Goal: Task Accomplishment & Management: Use online tool/utility

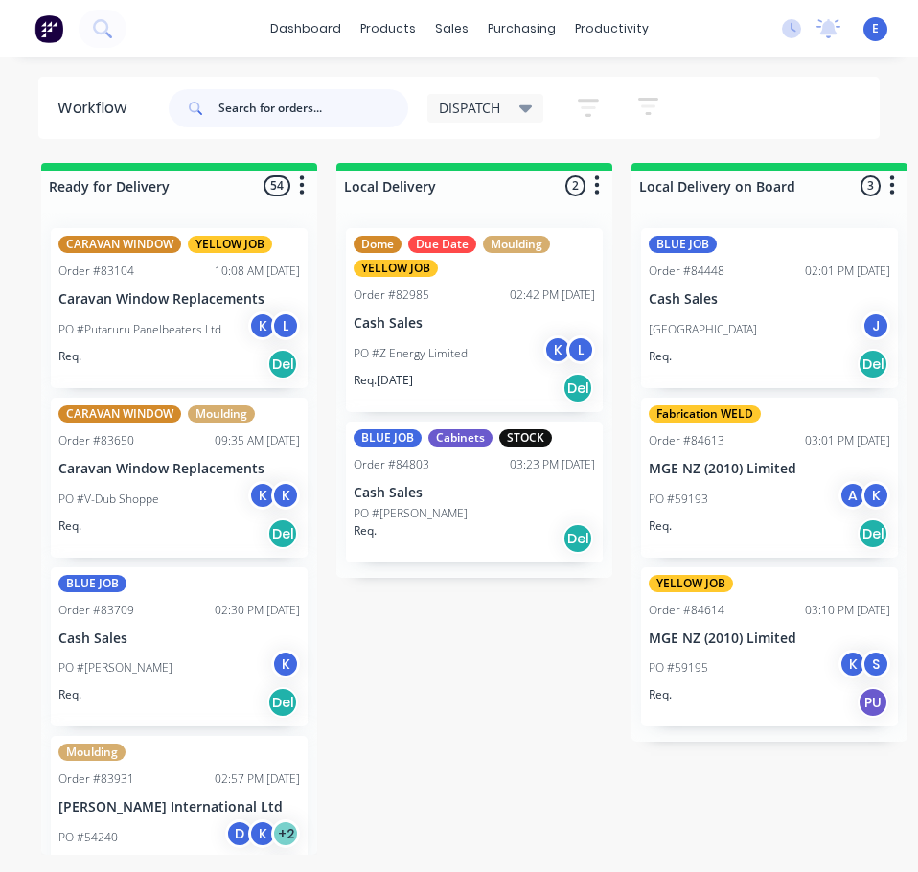
click at [326, 113] on input "text" at bounding box center [313, 108] width 190 height 38
type input "85947"
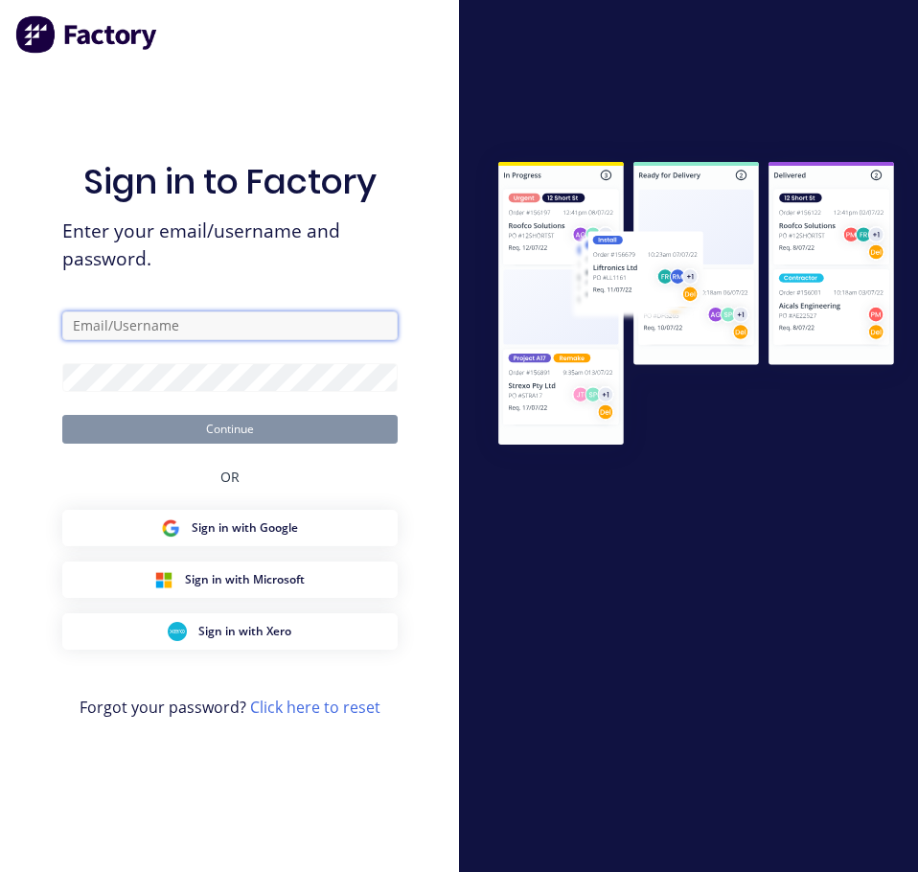
click at [247, 321] on input "text" at bounding box center [229, 325] width 335 height 29
type input "[EMAIL_ADDRESS][DOMAIN_NAME]"
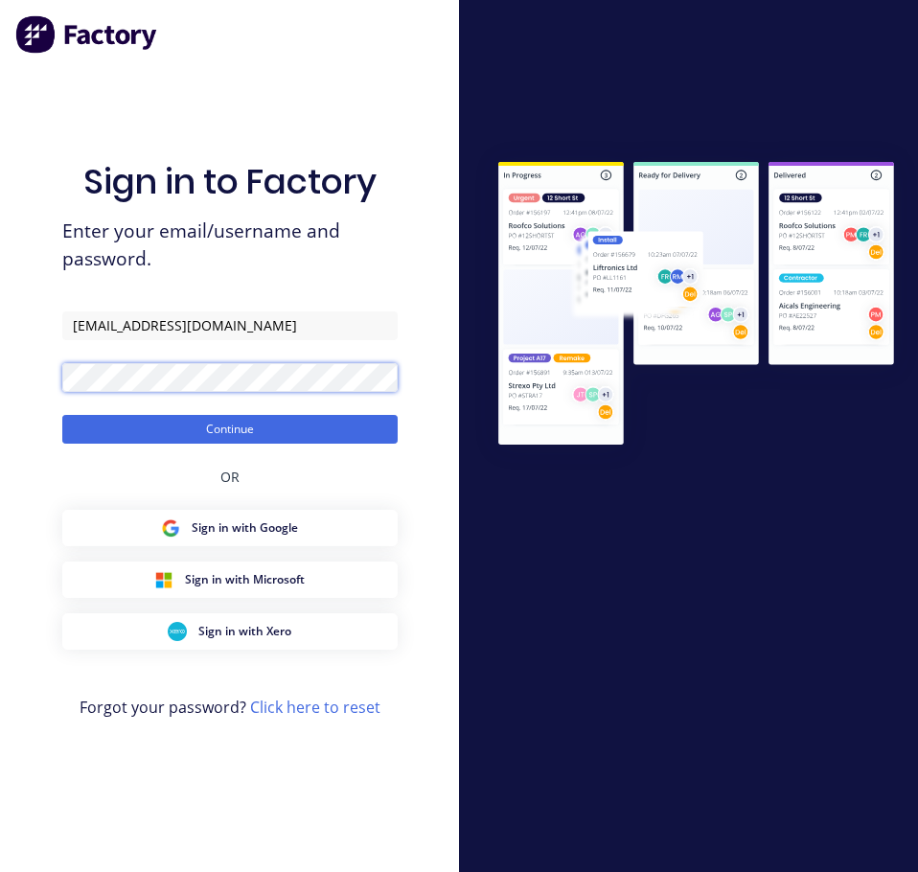
click at [62, 415] on button "Continue" at bounding box center [229, 429] width 335 height 29
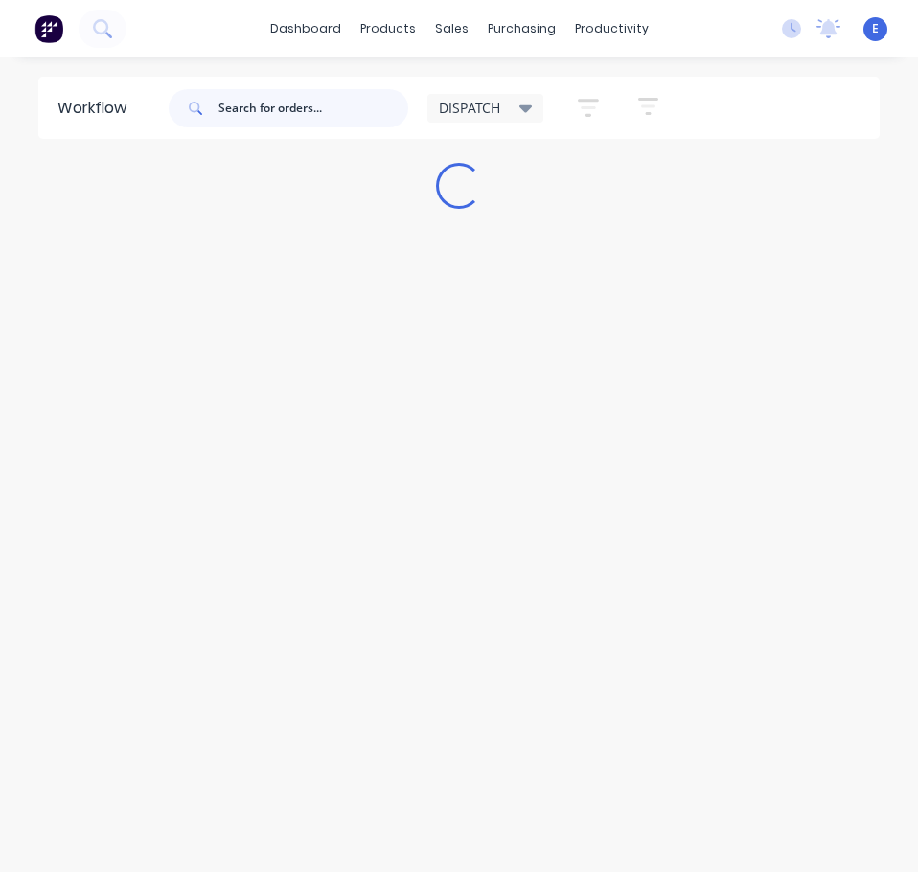
click at [347, 115] on input "text" at bounding box center [313, 108] width 190 height 38
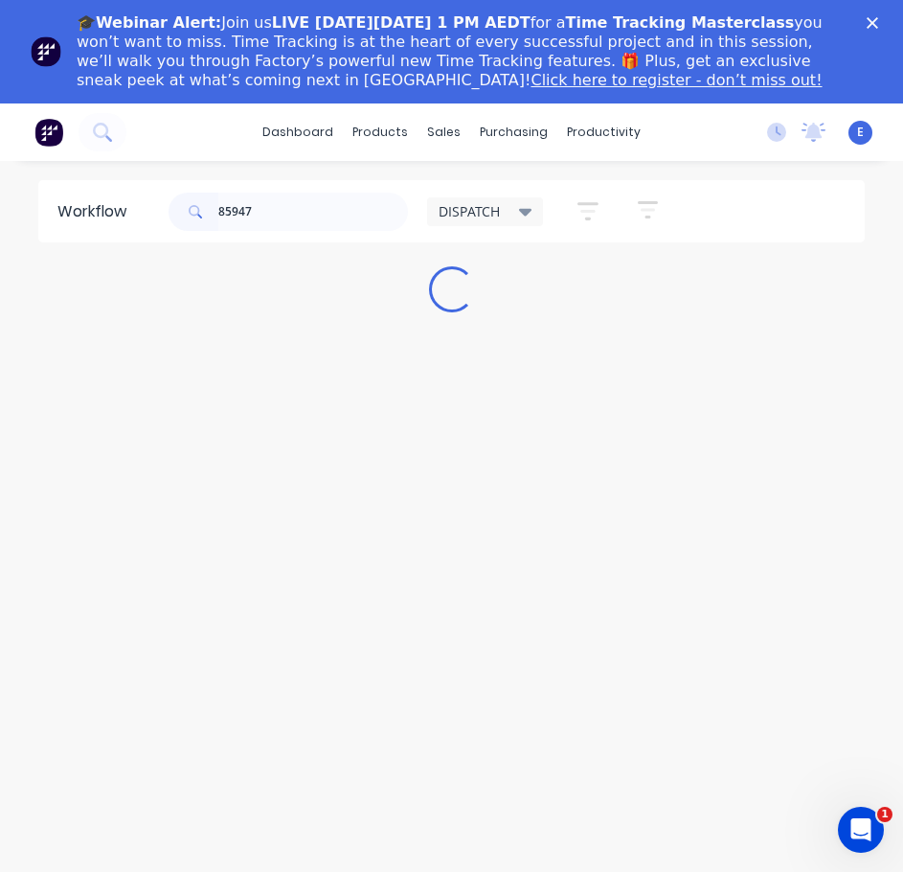
click at [879, 24] on icon "Close" at bounding box center [872, 22] width 11 height 11
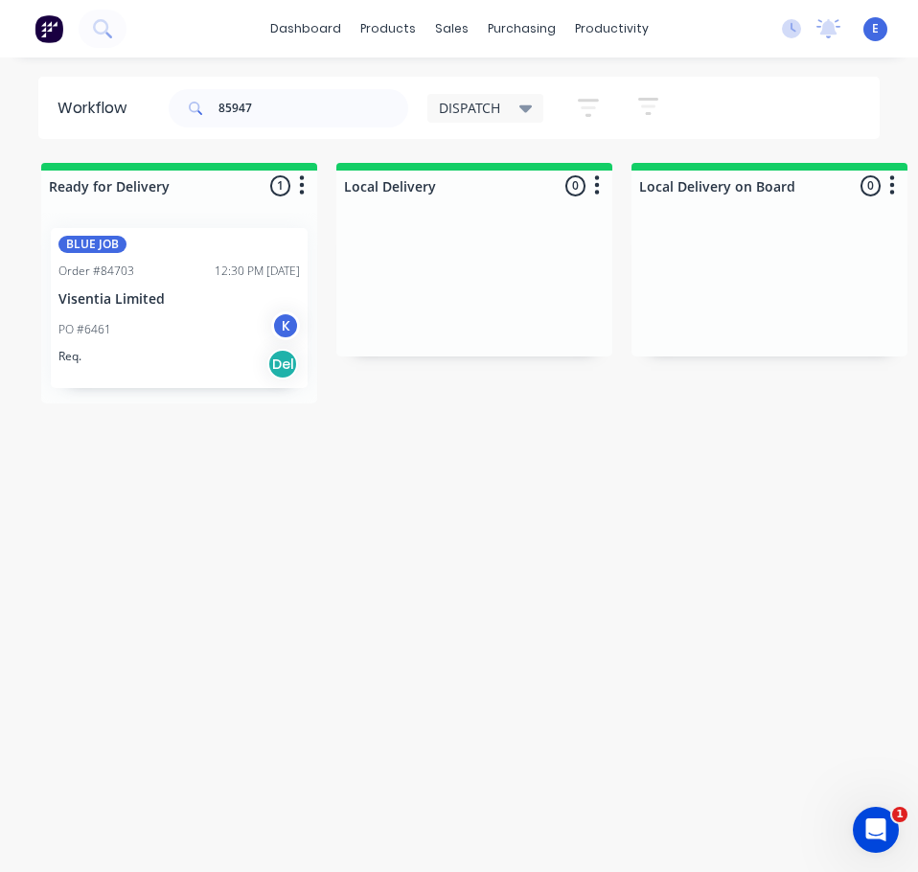
click at [139, 356] on div "Req. Del" at bounding box center [178, 364] width 241 height 33
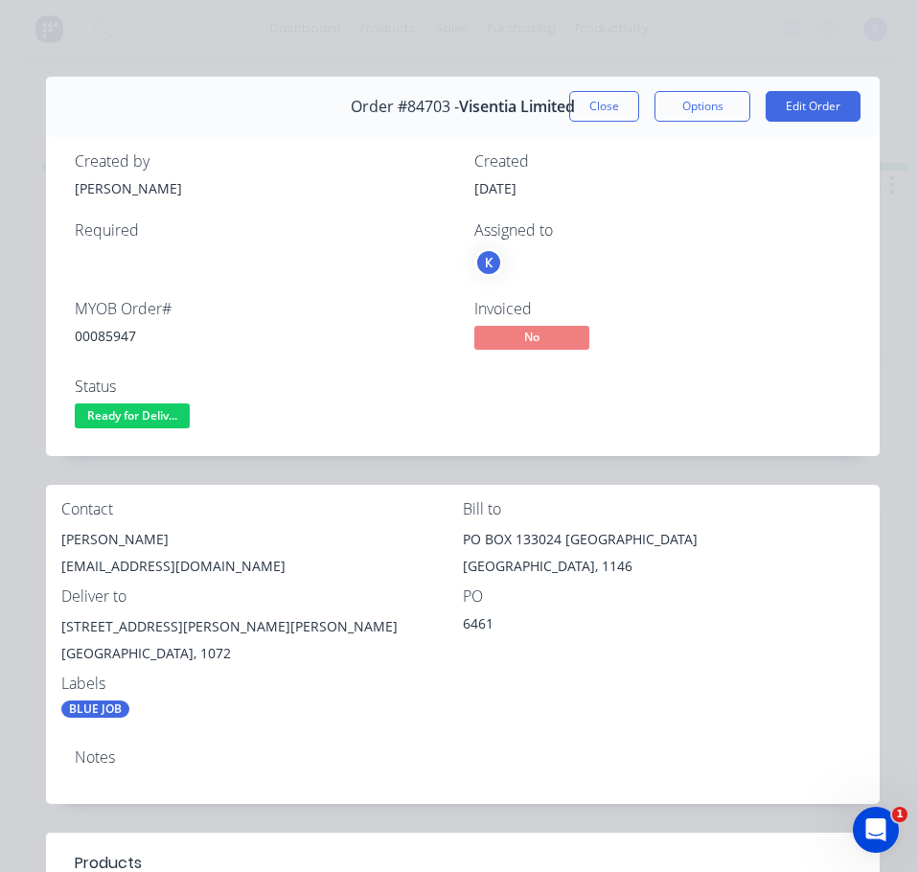
click at [97, 322] on div "MYOB Order # 00085947" at bounding box center [263, 328] width 377 height 56
click at [103, 342] on div "00085947" at bounding box center [263, 336] width 377 height 20
click at [103, 341] on div "00085947" at bounding box center [263, 336] width 377 height 20
copy div "00085947"
click at [100, 536] on div "[PERSON_NAME]" at bounding box center [261, 539] width 401 height 27
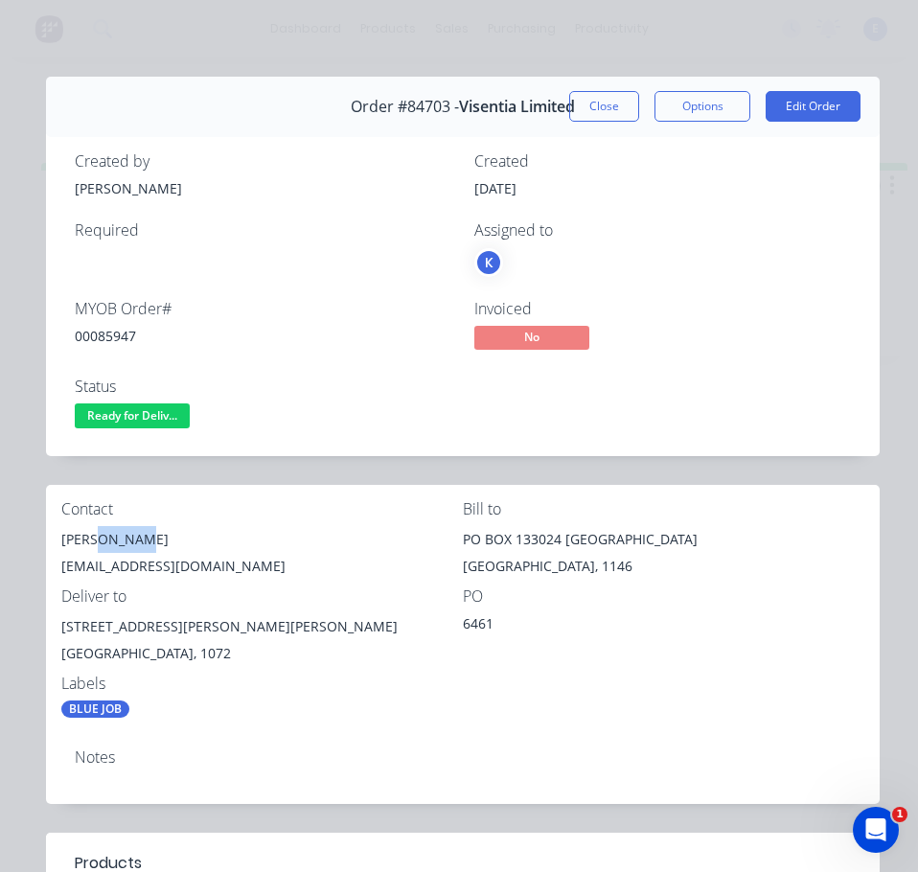
click at [101, 537] on div "[PERSON_NAME]" at bounding box center [261, 539] width 401 height 27
copy div "[PERSON_NAME]"
click at [211, 566] on div "[EMAIL_ADDRESS][DOMAIN_NAME]" at bounding box center [261, 566] width 401 height 27
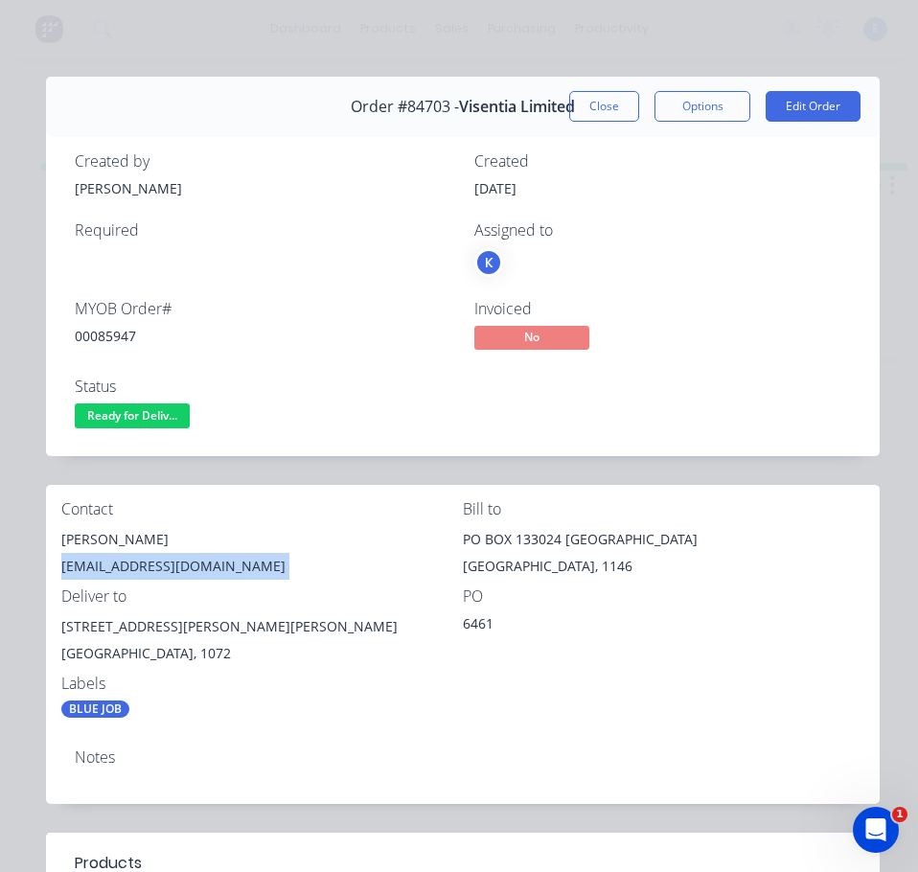
click at [213, 567] on div "[EMAIL_ADDRESS][DOMAIN_NAME]" at bounding box center [261, 566] width 401 height 27
copy div "[EMAIL_ADDRESS][DOMAIN_NAME]"
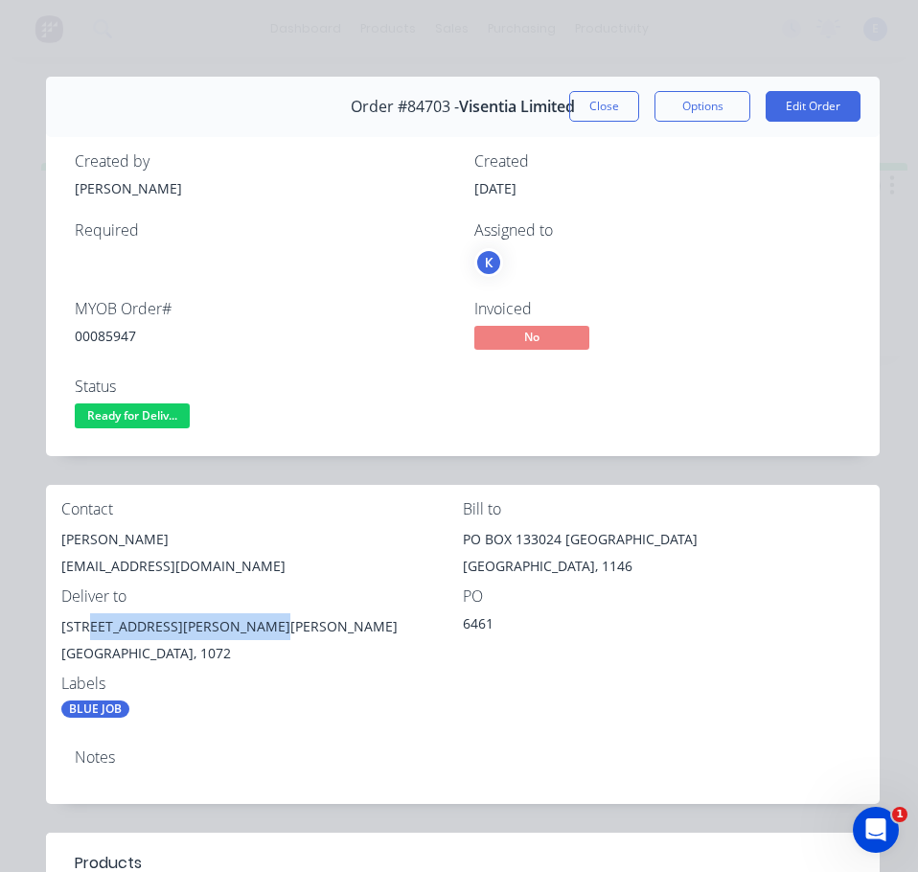
drag, startPoint x: 262, startPoint y: 628, endPoint x: 117, endPoint y: 623, distance: 144.7
click at [92, 633] on div "[STREET_ADDRESS][PERSON_NAME][PERSON_NAME]" at bounding box center [261, 626] width 401 height 27
copy div "[STREET_ADDRESS][PERSON_NAME]"
drag, startPoint x: 168, startPoint y: 414, endPoint x: 176, endPoint y: 426, distance: 15.1
click at [174, 423] on span "Ready for Deliv..." at bounding box center [132, 415] width 115 height 24
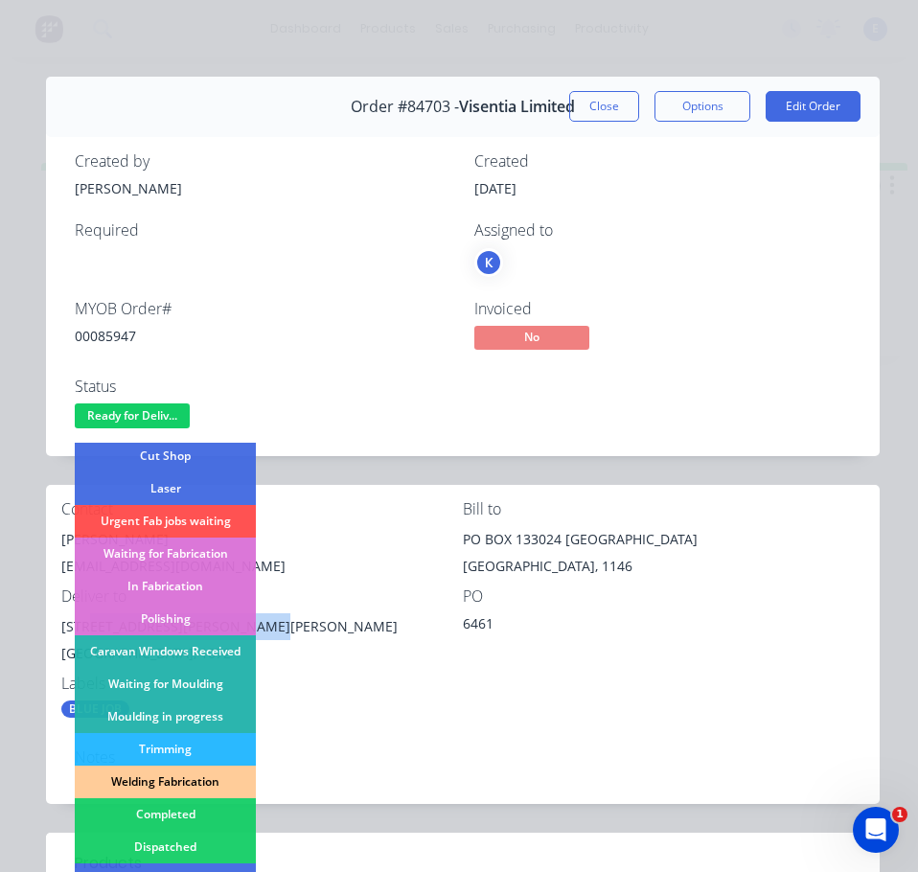
scroll to position [287, 0]
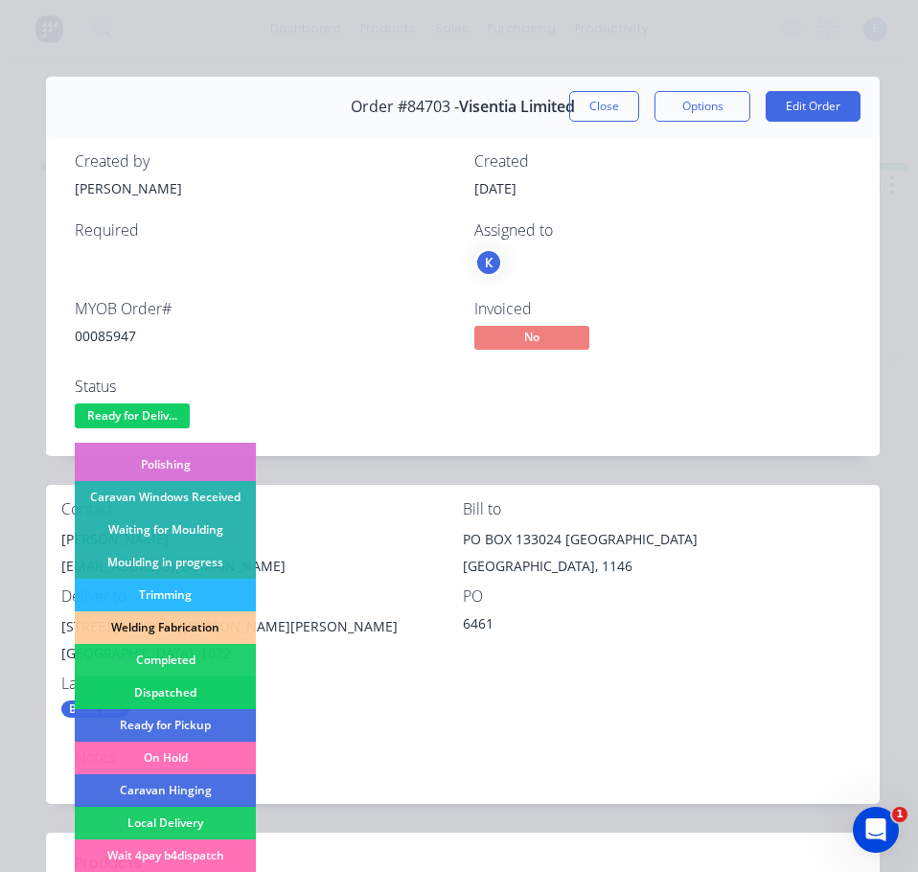
click at [194, 692] on div "Dispatched" at bounding box center [165, 692] width 181 height 33
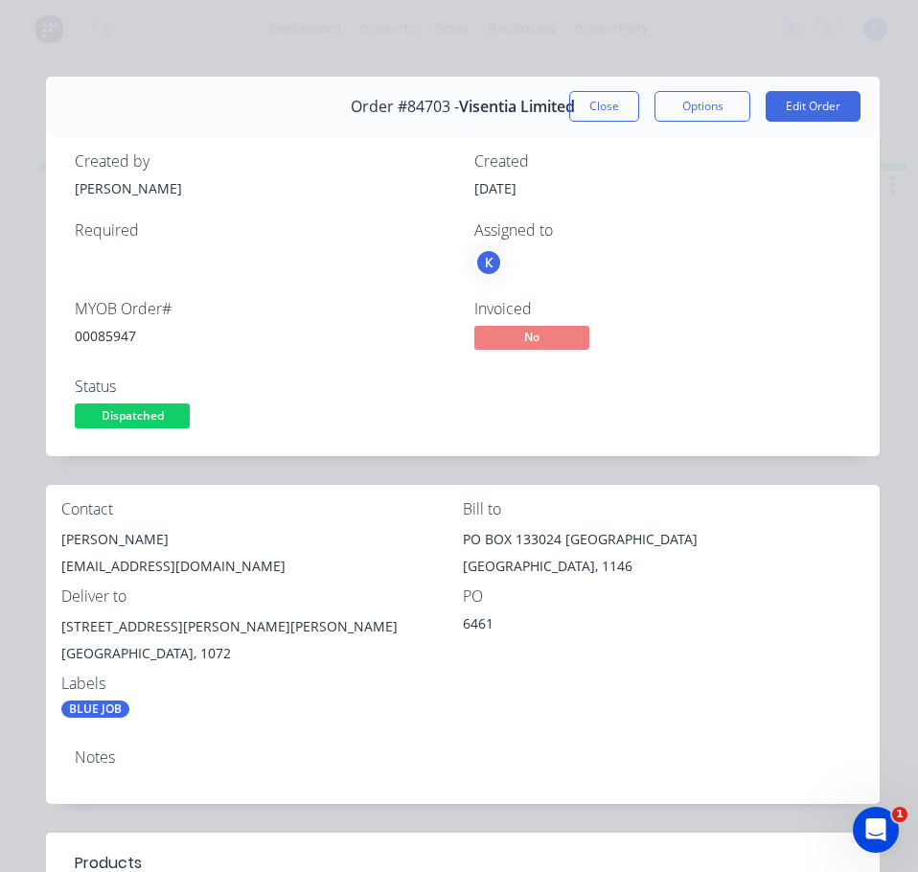
drag, startPoint x: 588, startPoint y: 103, endPoint x: 645, endPoint y: 136, distance: 65.2
click at [589, 105] on button "Close" at bounding box center [604, 106] width 70 height 31
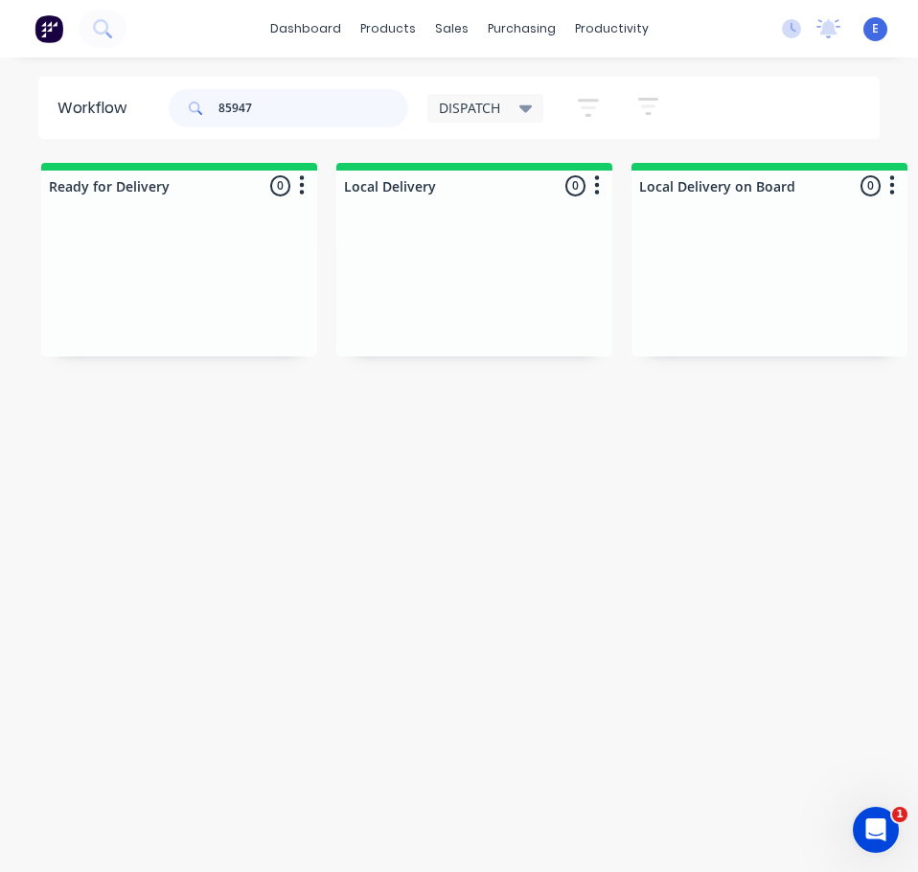
click at [323, 119] on input "85947" at bounding box center [313, 108] width 190 height 38
click at [322, 119] on input "85947" at bounding box center [313, 108] width 190 height 38
type input "85695"
click at [103, 356] on div "Ready for Delivery 0 Sort By Created date Required date Order number Customer n…" at bounding box center [459, 260] width 918 height 194
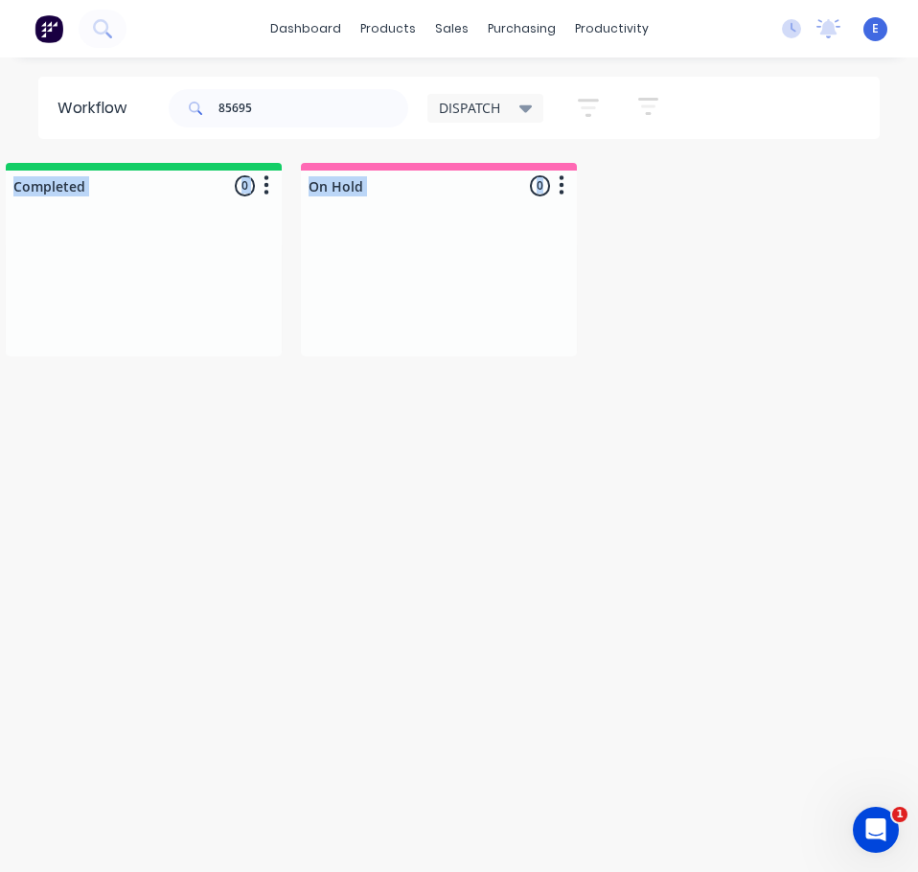
scroll to position [0, 2444]
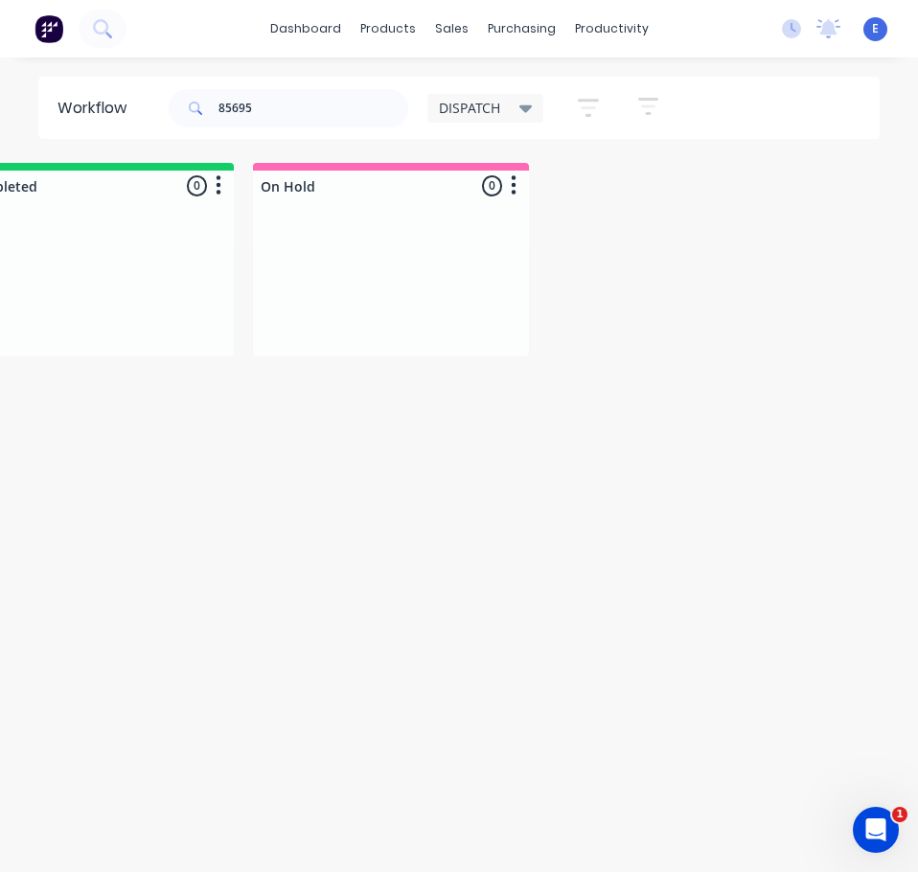
click at [361, 506] on div "Workflow 85695 DISPATCH Save new view None edit DISPATCH (Default) edit CUT SHO…" at bounding box center [459, 474] width 918 height 795
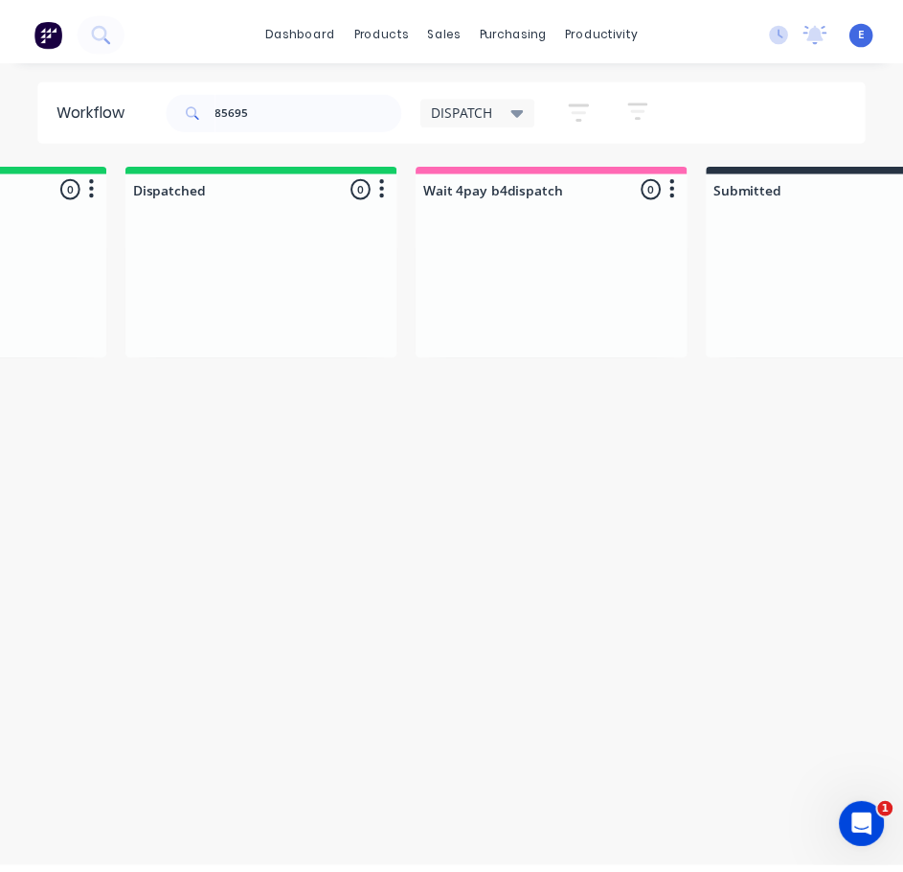
scroll to position [0, 0]
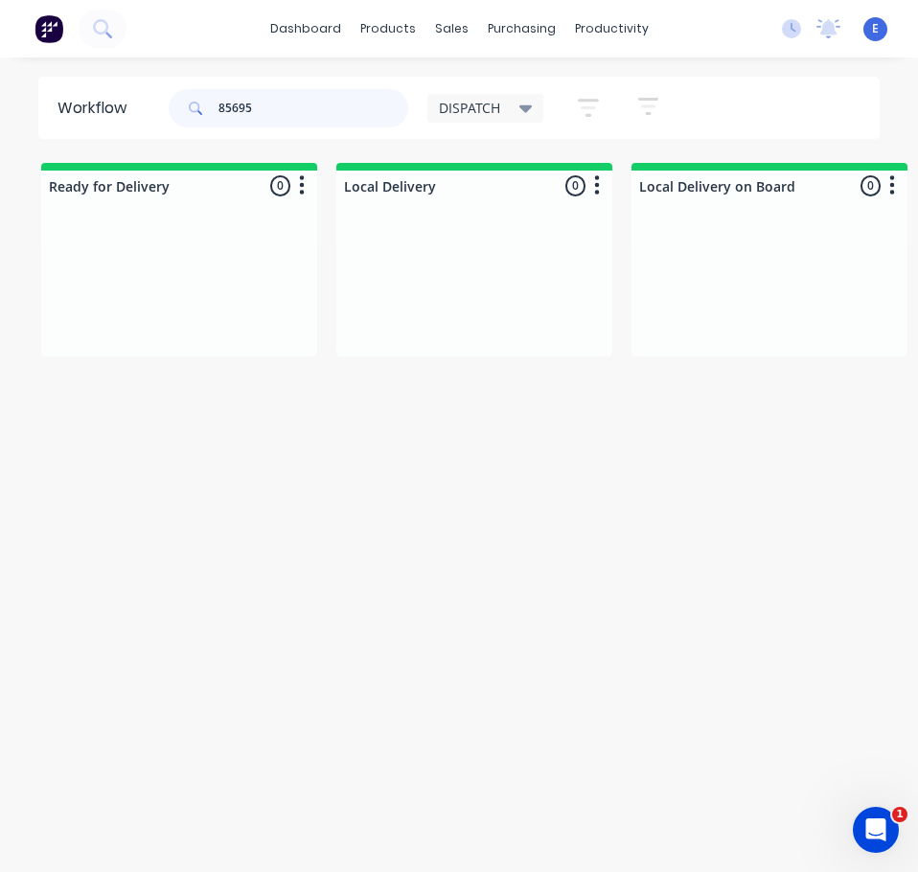
drag, startPoint x: 276, startPoint y: 95, endPoint x: 195, endPoint y: 98, distance: 80.5
click at [195, 98] on div "85695" at bounding box center [289, 108] width 240 height 38
click at [107, 20] on icon at bounding box center [102, 28] width 18 height 18
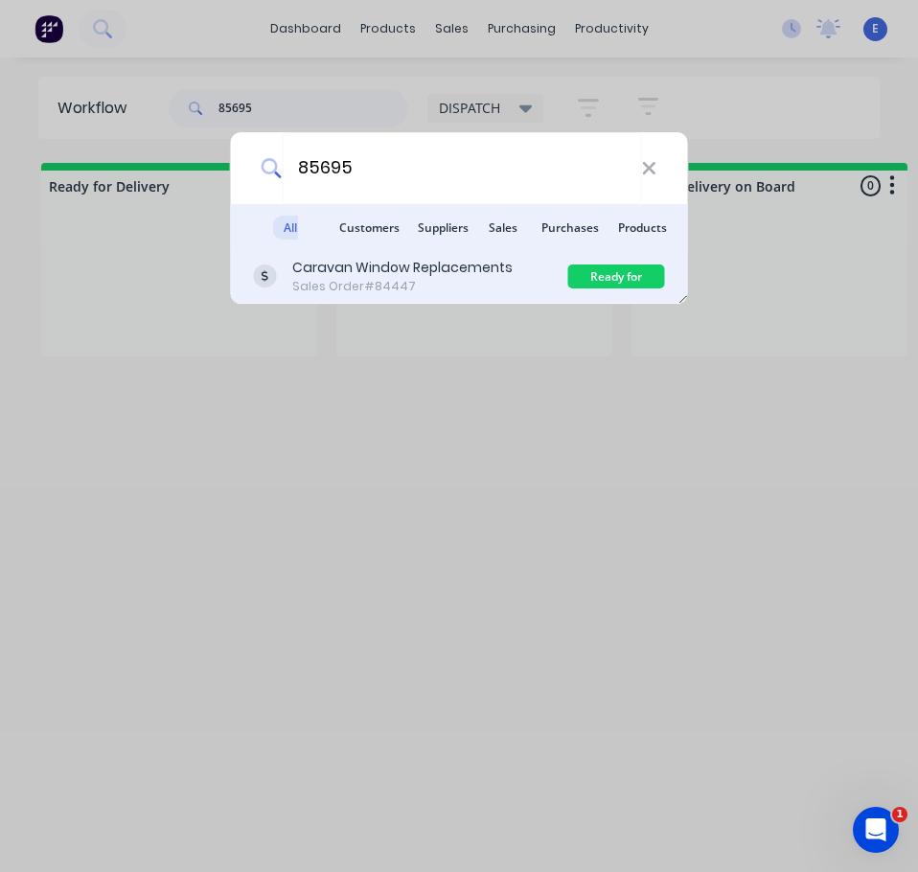
type input "85695"
click at [409, 278] on div "Sales Order #84447" at bounding box center [402, 286] width 220 height 17
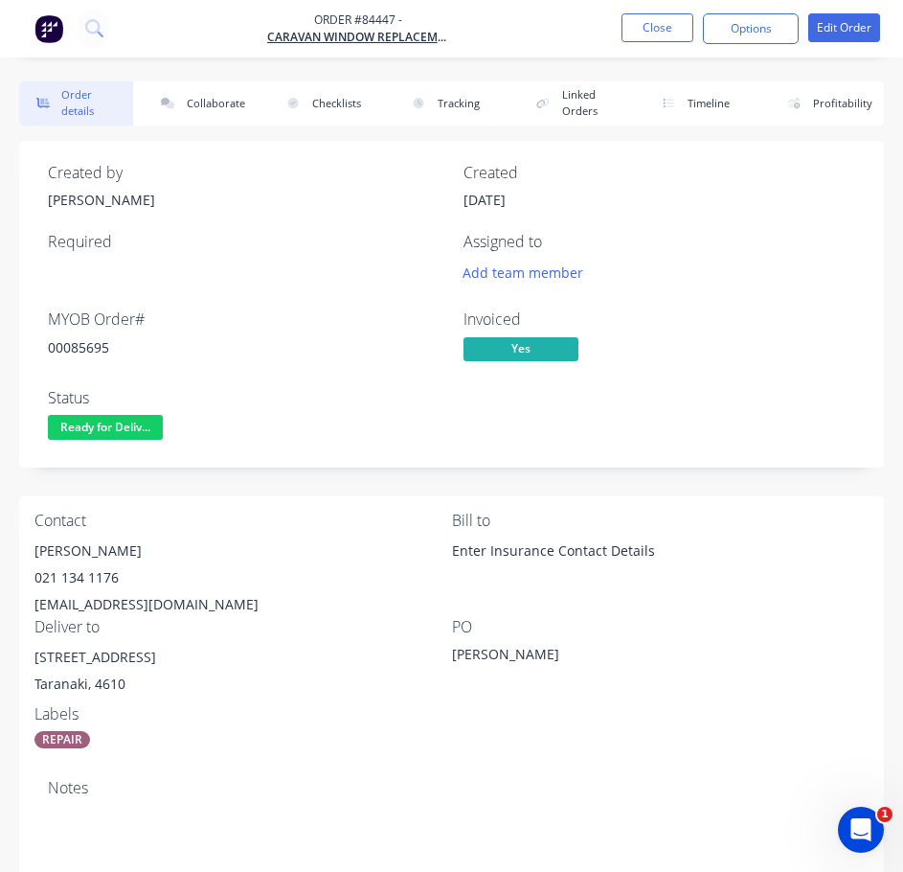
click at [94, 344] on div "00085695" at bounding box center [244, 347] width 393 height 20
copy div "00085695"
click at [59, 548] on div "[PERSON_NAME]" at bounding box center [243, 550] width 418 height 27
click at [59, 547] on div "[PERSON_NAME]" at bounding box center [243, 550] width 418 height 27
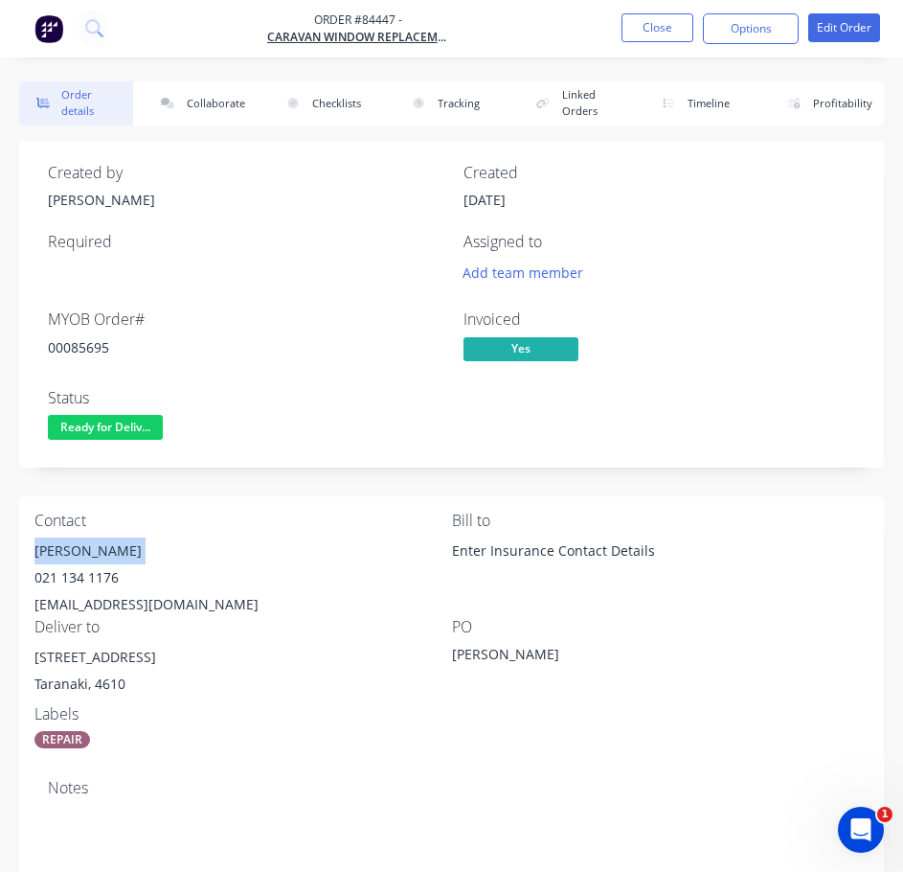
click at [60, 547] on div "[PERSON_NAME]" at bounding box center [243, 550] width 418 height 27
copy div "[PERSON_NAME]"
click at [79, 581] on div "021 134 1176" at bounding box center [243, 577] width 418 height 27
click at [80, 580] on div "021 134 1176" at bounding box center [243, 577] width 418 height 27
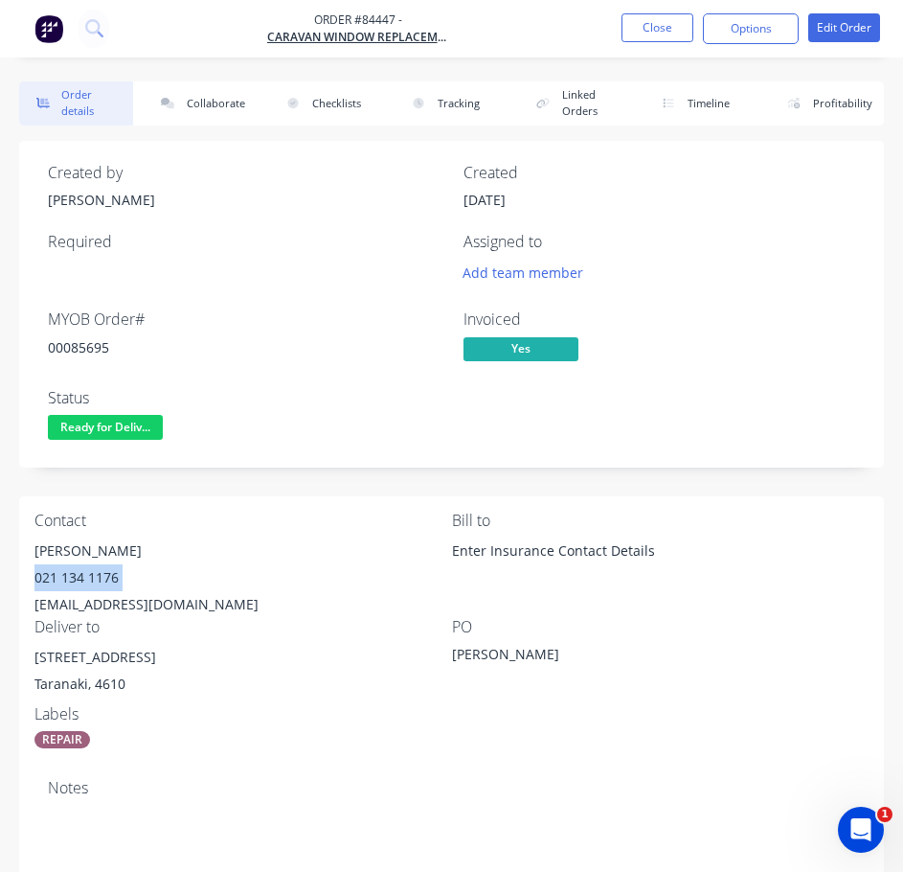
copy div "021 134 1176"
click at [142, 605] on div "[EMAIL_ADDRESS][DOMAIN_NAME]" at bounding box center [243, 604] width 418 height 27
click at [142, 604] on div "[EMAIL_ADDRESS][DOMAIN_NAME]" at bounding box center [243, 604] width 418 height 27
copy div "[EMAIL_ADDRESS][DOMAIN_NAME]"
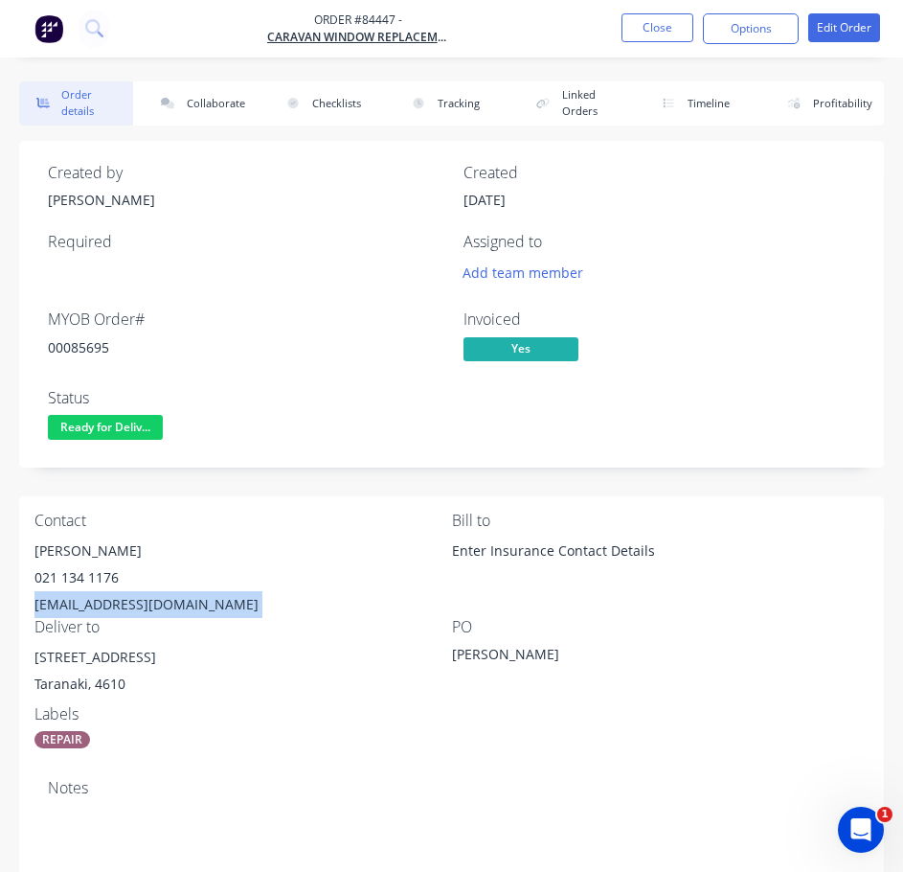
drag, startPoint x: 181, startPoint y: 653, endPoint x: 49, endPoint y: 651, distance: 132.2
click at [21, 653] on div "Contact [PERSON_NAME] [PHONE_NUMBER] [EMAIL_ADDRESS][DOMAIN_NAME] Bill to Enter…" at bounding box center [451, 630] width 865 height 268
copy div "[STREET_ADDRESS]"
